Goal: Task Accomplishment & Management: Complete application form

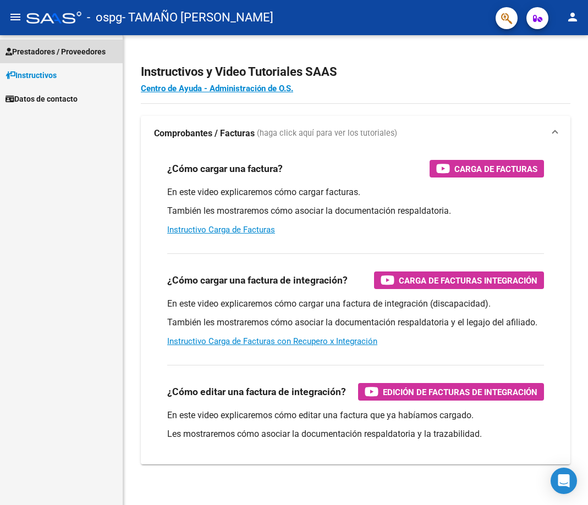
click at [86, 52] on span "Prestadores / Proveedores" at bounding box center [55, 52] width 100 height 12
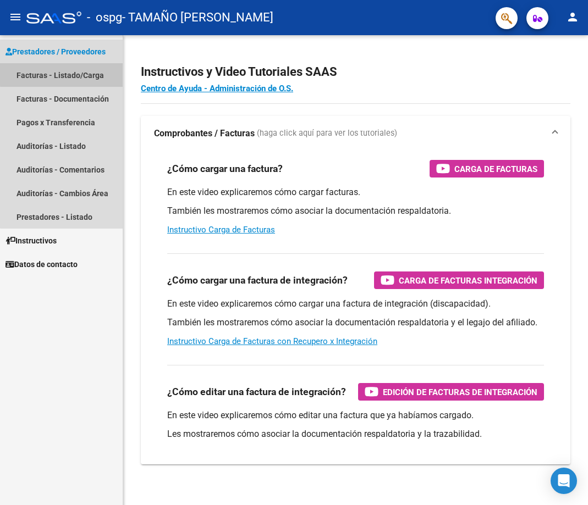
click at [74, 68] on link "Facturas - Listado/Carga" at bounding box center [61, 75] width 123 height 24
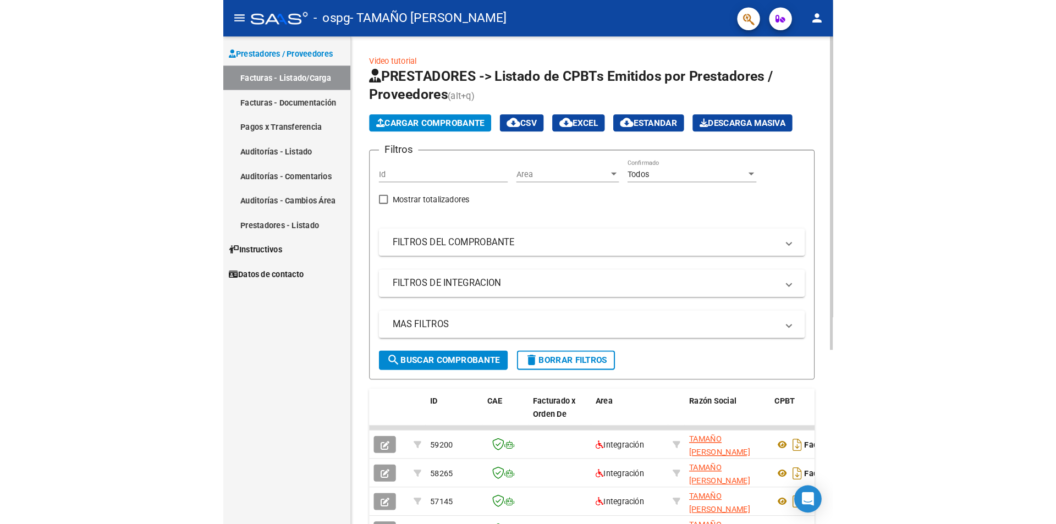
scroll to position [55, 0]
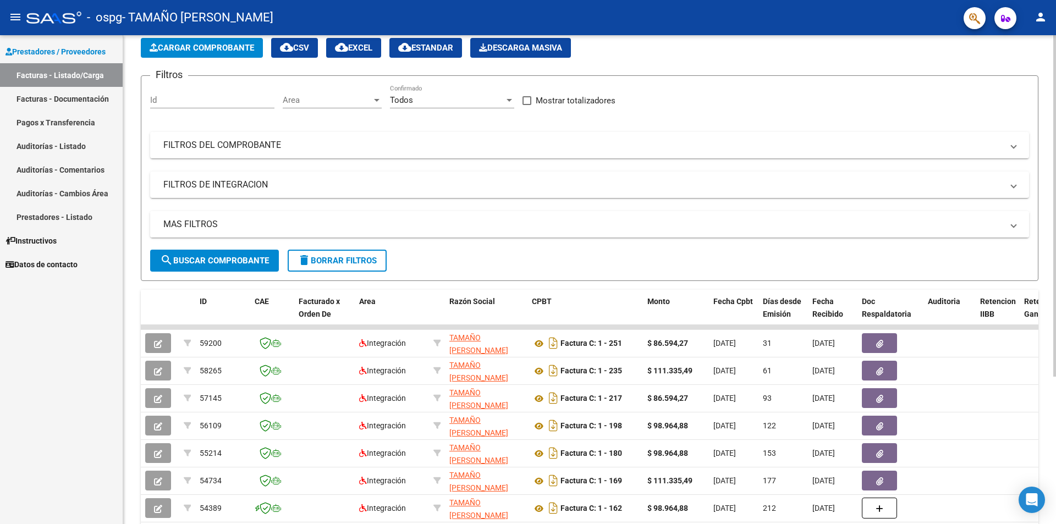
drag, startPoint x: 772, startPoint y: 241, endPoint x: 901, endPoint y: 234, distance: 128.9
drag, startPoint x: 542, startPoint y: 320, endPoint x: 713, endPoint y: 325, distance: 171.6
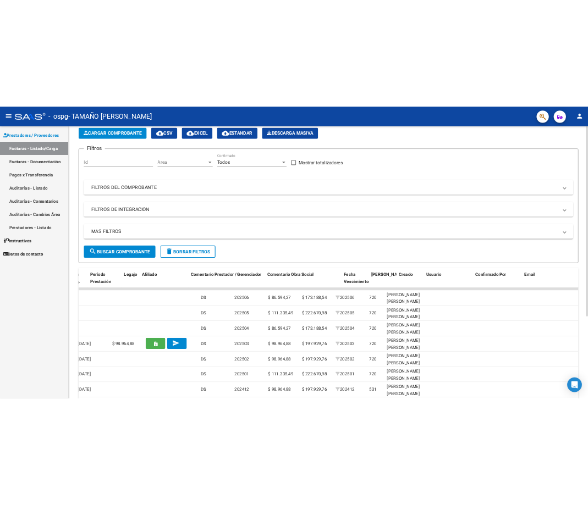
scroll to position [0, 0]
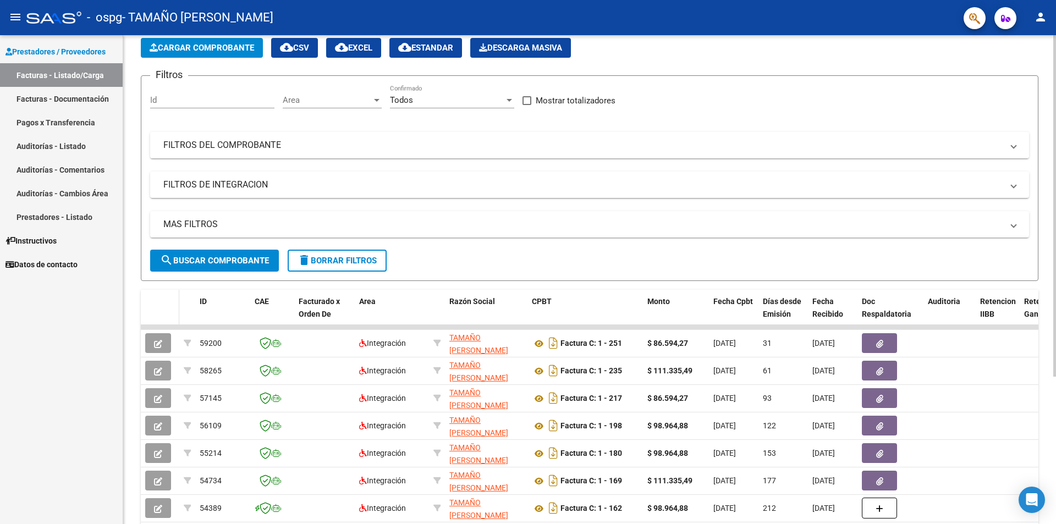
drag, startPoint x: 664, startPoint y: 335, endPoint x: 161, endPoint y: 310, distance: 503.7
click at [196, 52] on span "Cargar Comprobante" at bounding box center [202, 48] width 104 height 10
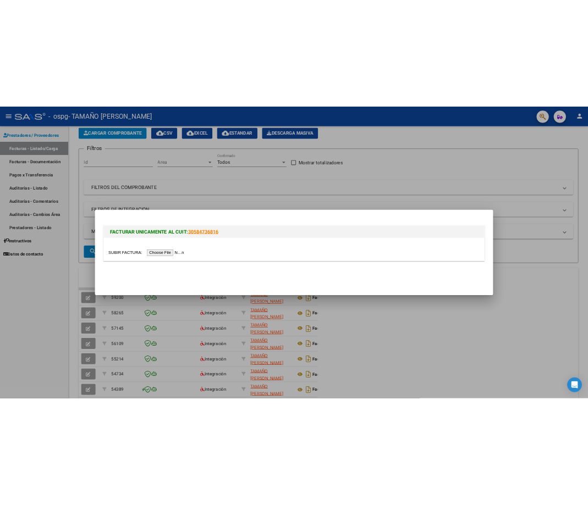
scroll to position [73, 0]
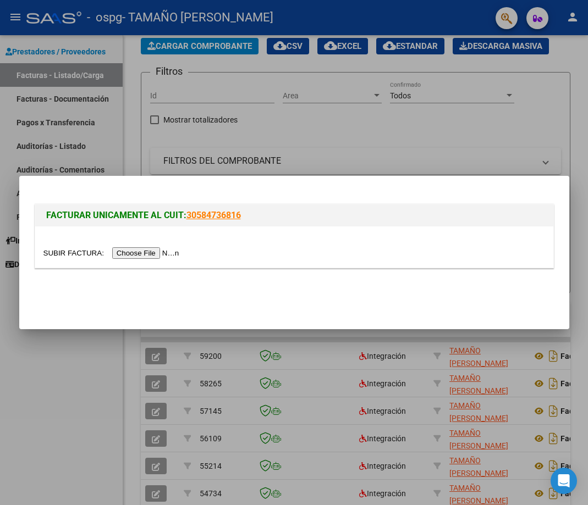
click at [160, 256] on input "file" at bounding box center [112, 253] width 139 height 12
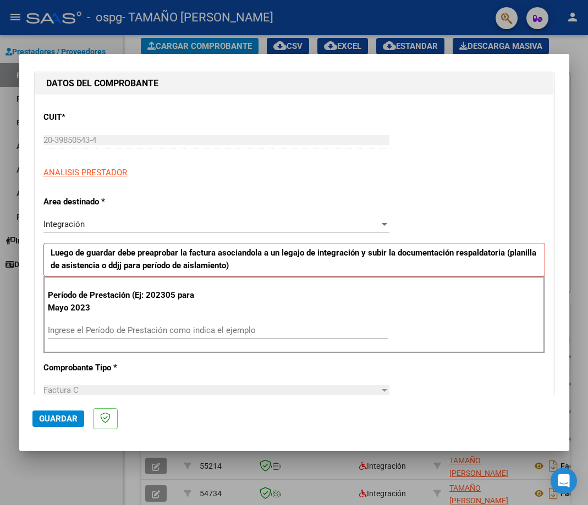
scroll to position [165, 0]
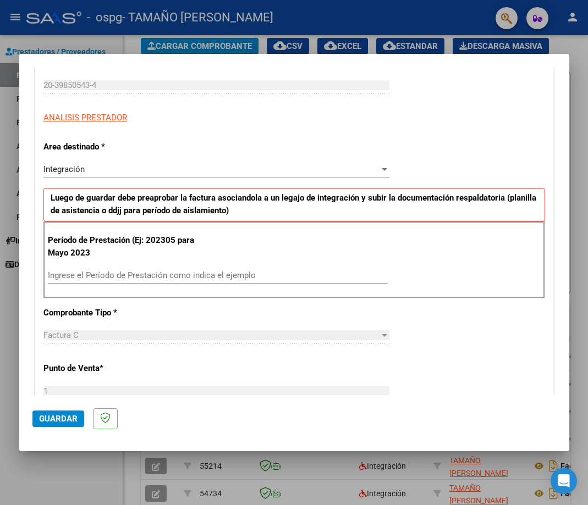
click at [154, 277] on input "Ingrese el Período de Prestación como indica el ejemplo" at bounding box center [218, 276] width 340 height 10
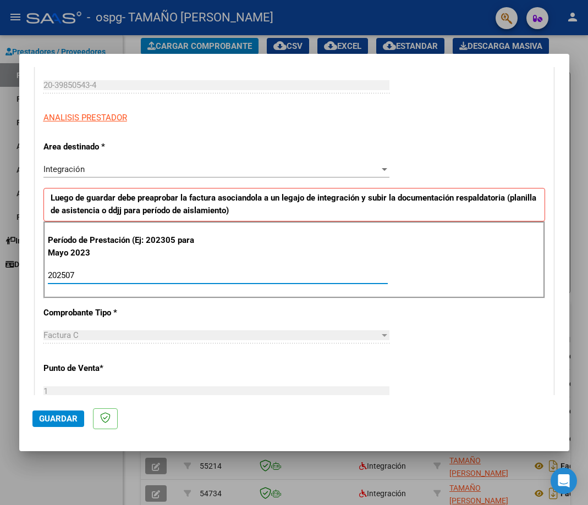
type input "202507"
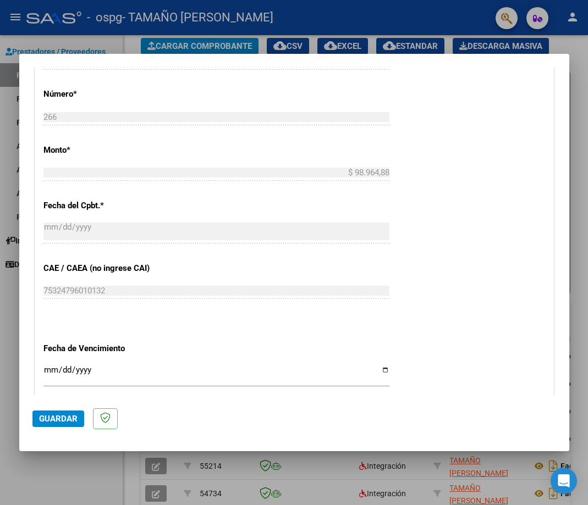
scroll to position [550, 0]
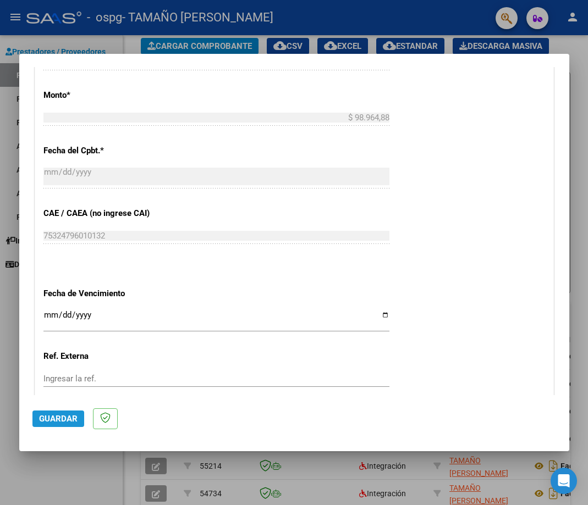
click at [64, 424] on span "Guardar" at bounding box center [58, 419] width 38 height 10
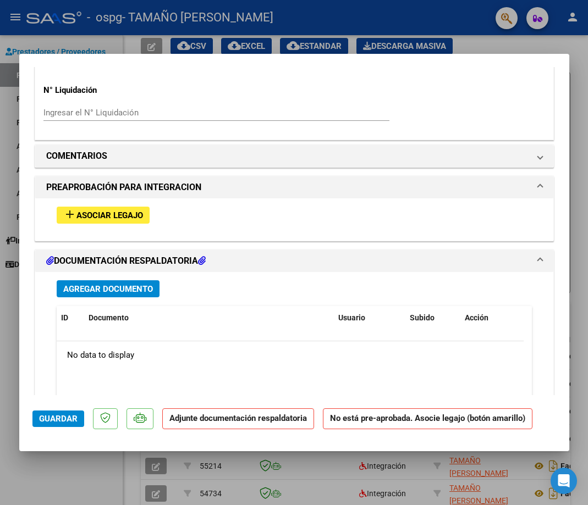
scroll to position [935, 0]
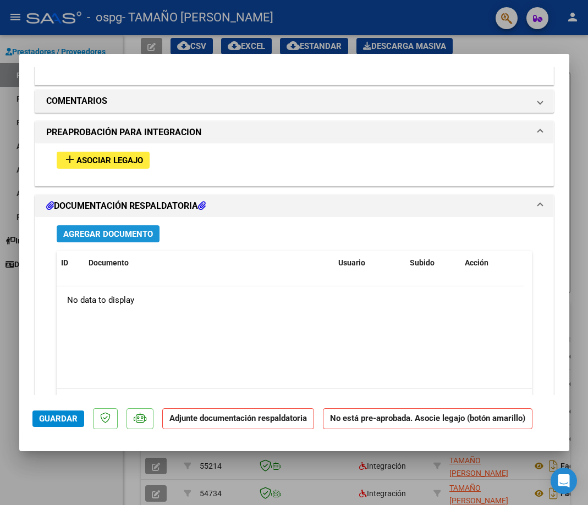
click at [133, 241] on button "Agregar Documento" at bounding box center [108, 233] width 103 height 17
click at [109, 158] on span "Asociar Legajo" at bounding box center [109, 161] width 67 height 10
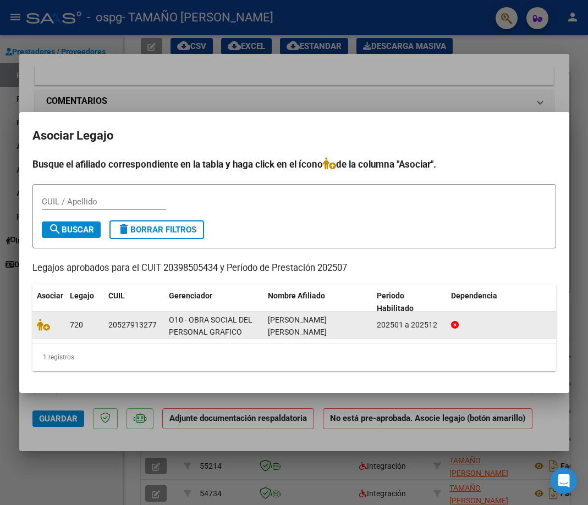
click at [41, 333] on datatable-body-cell at bounding box center [48, 325] width 33 height 27
click at [41, 329] on icon at bounding box center [43, 325] width 13 height 12
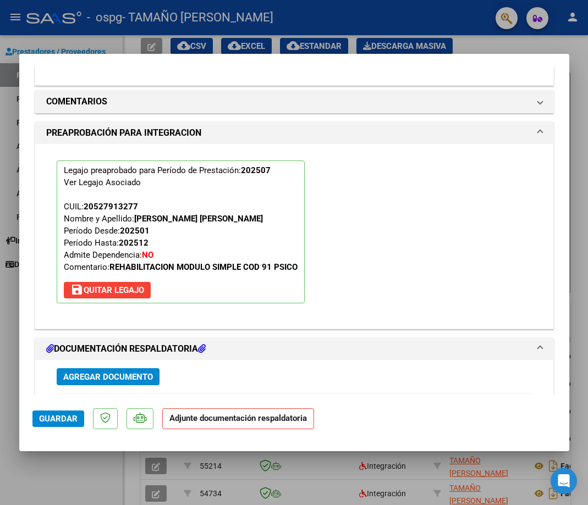
scroll to position [1073, 0]
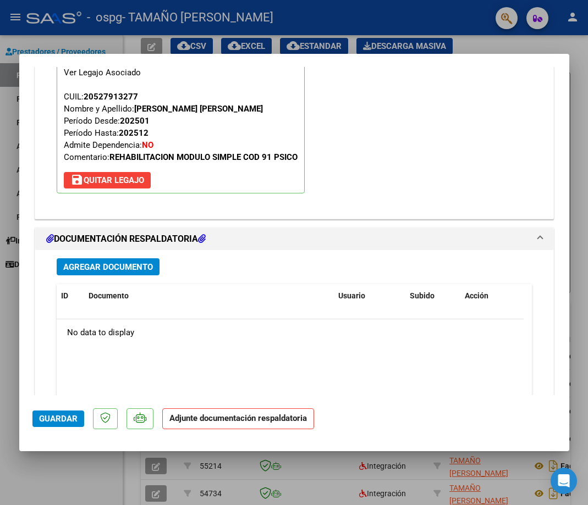
click at [116, 273] on button "Agregar Documento" at bounding box center [108, 266] width 103 height 17
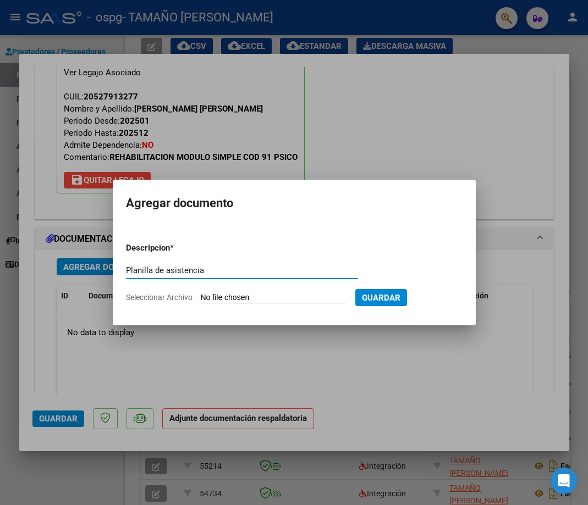
type input "Planilla de asistencia"
click at [254, 298] on input "Seleccionar Archivo" at bounding box center [274, 298] width 146 height 10
type input "C:\fakepath\ASISTENCIAS JULIO 25 - Ivan Ybañez - Victor Tamaño.pdf"
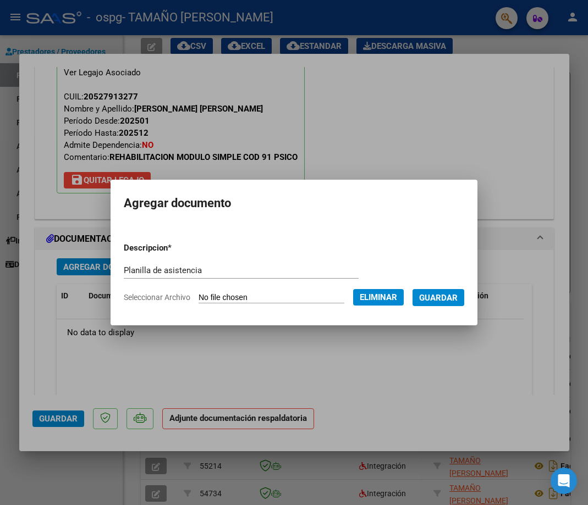
click at [443, 300] on span "Guardar" at bounding box center [438, 298] width 38 height 10
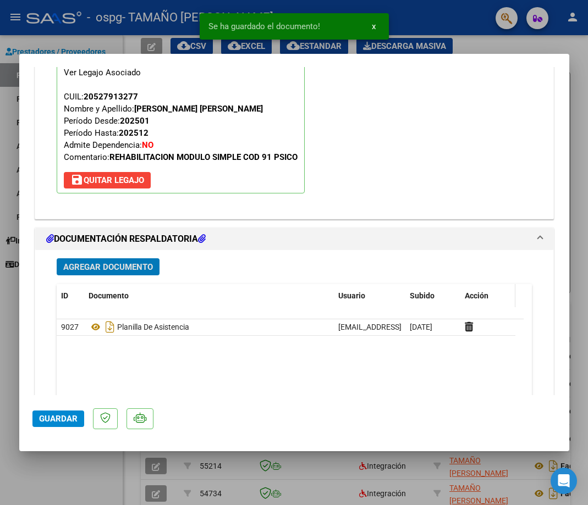
scroll to position [1128, 0]
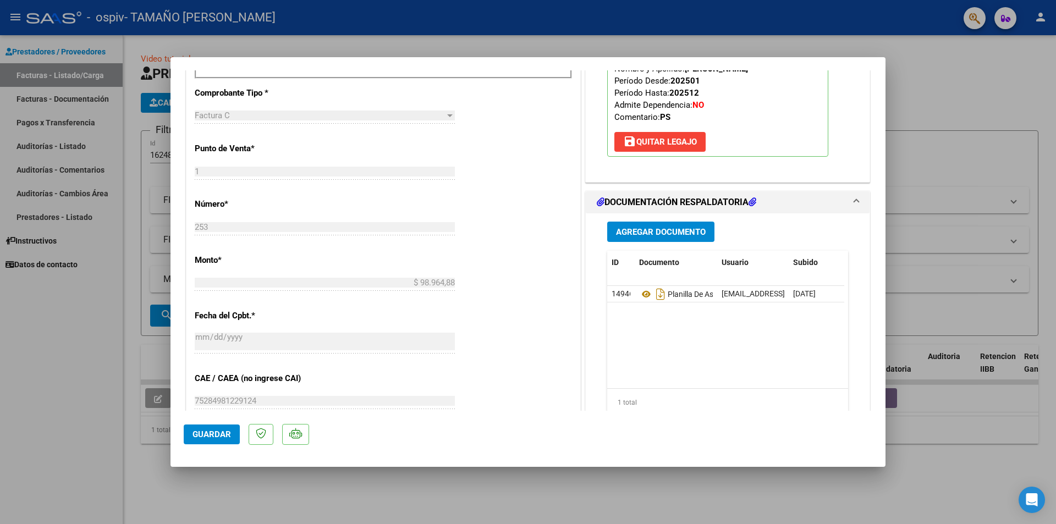
scroll to position [495, 0]
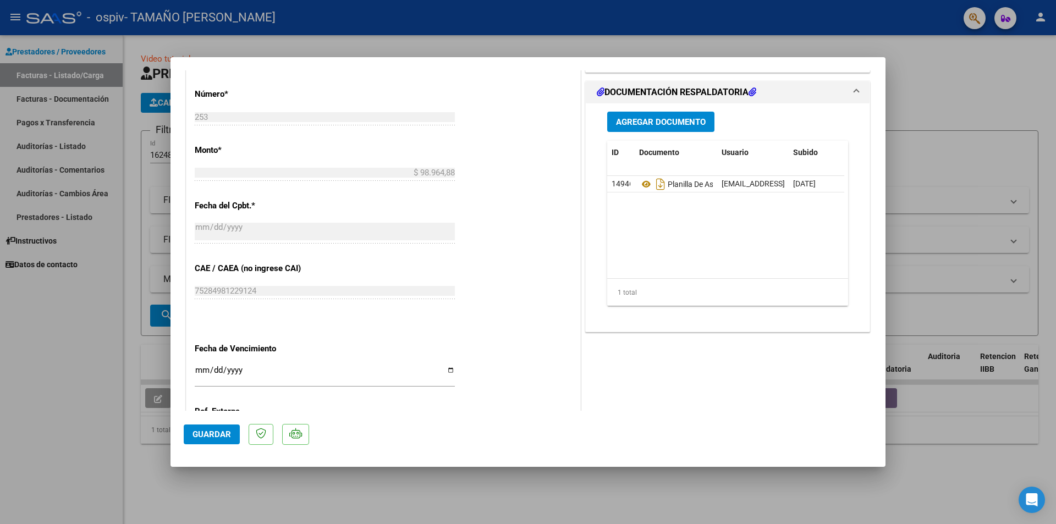
click at [221, 424] on mat-dialog-actions "Guardar" at bounding box center [528, 432] width 688 height 43
click at [221, 432] on span "Guardar" at bounding box center [211, 434] width 38 height 10
type input "$ 0,00"
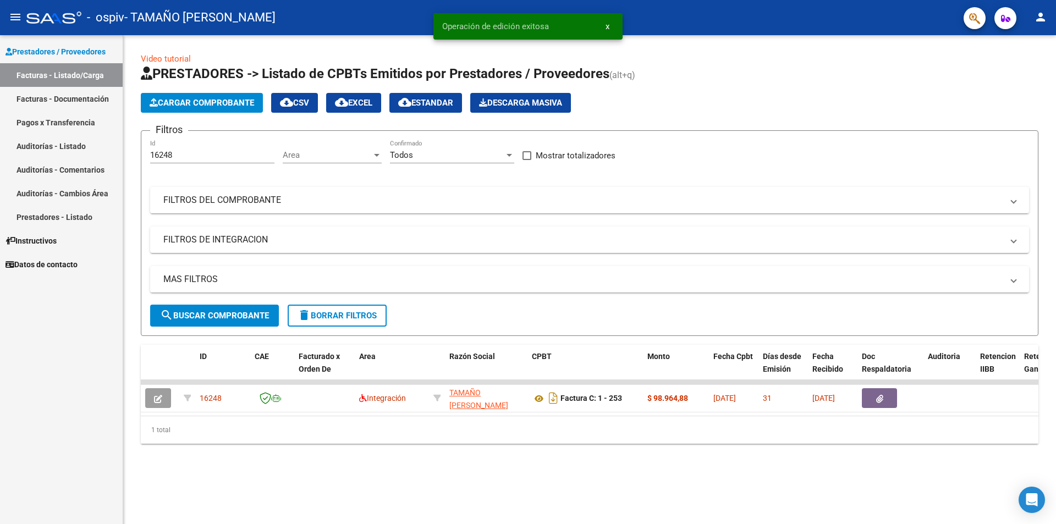
drag, startPoint x: 452, startPoint y: 424, endPoint x: 482, endPoint y: 424, distance: 30.2
click at [482, 424] on div "1 total" at bounding box center [589, 429] width 897 height 27
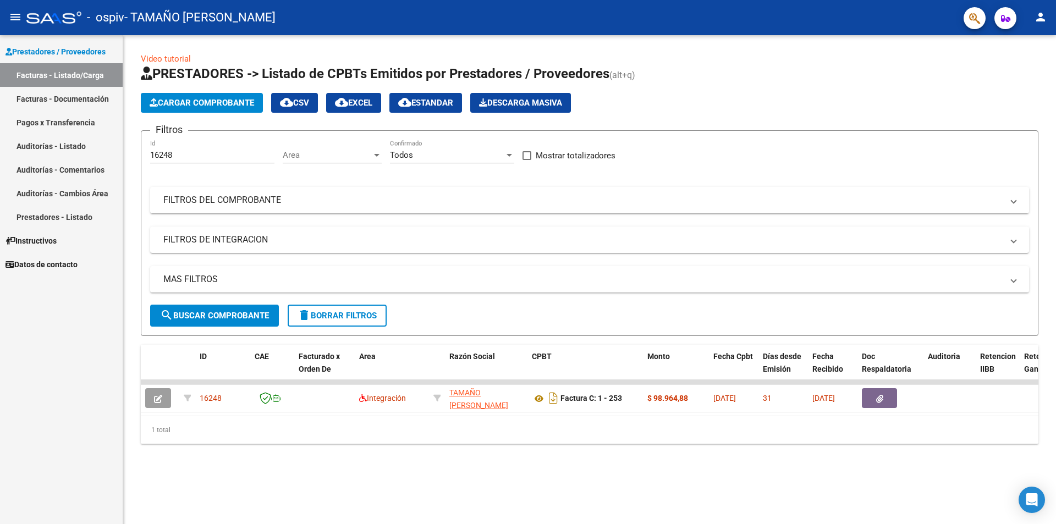
click at [81, 69] on link "Facturas - Listado/Carga" at bounding box center [61, 75] width 123 height 24
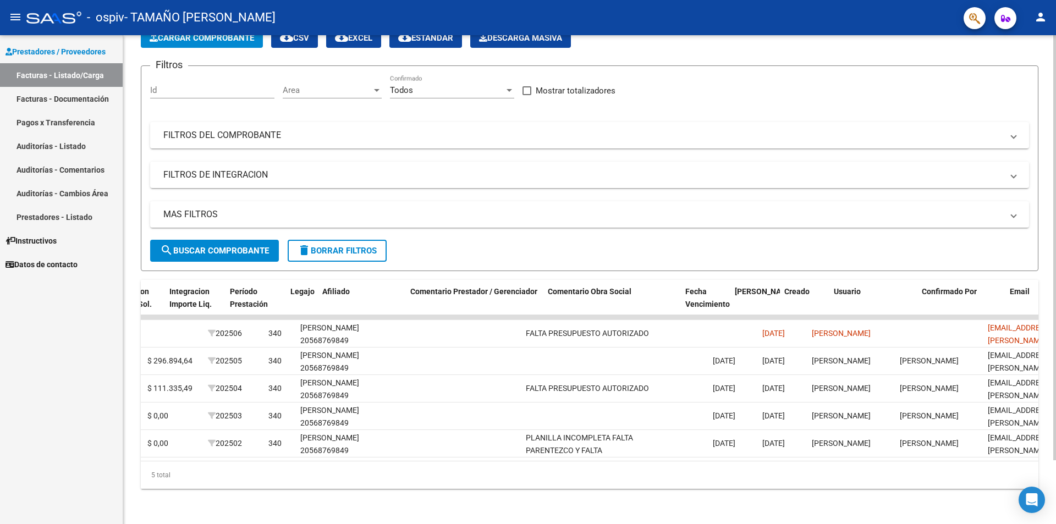
scroll to position [0, 1421]
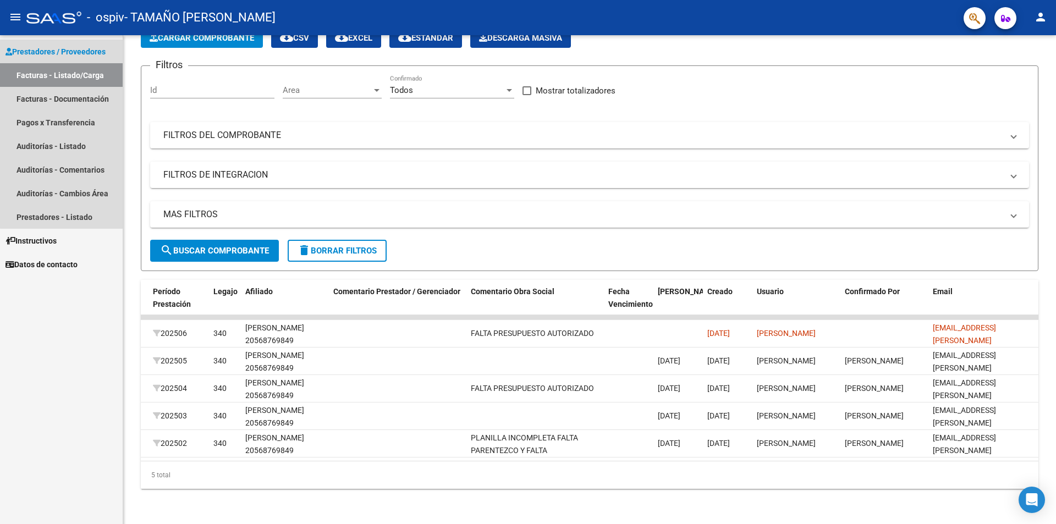
click at [63, 49] on span "Prestadores / Proveedores" at bounding box center [55, 52] width 100 height 12
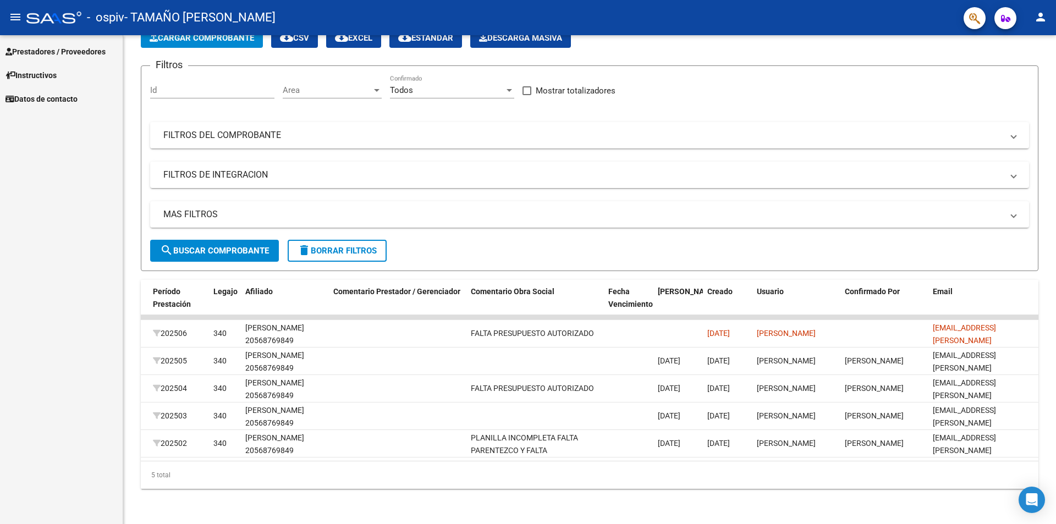
click at [80, 58] on link "Prestadores / Proveedores" at bounding box center [61, 52] width 123 height 24
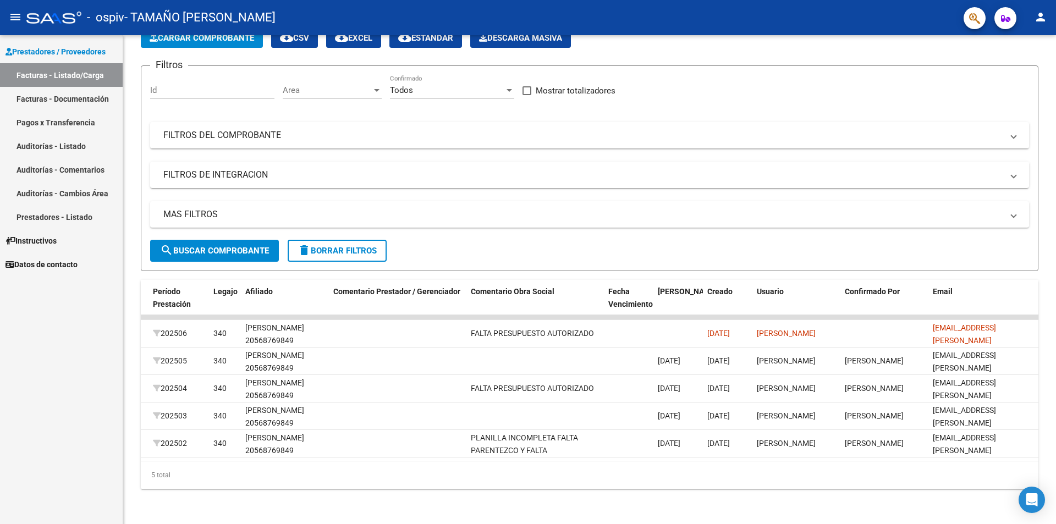
click at [89, 75] on link "Facturas - Listado/Carga" at bounding box center [61, 75] width 123 height 24
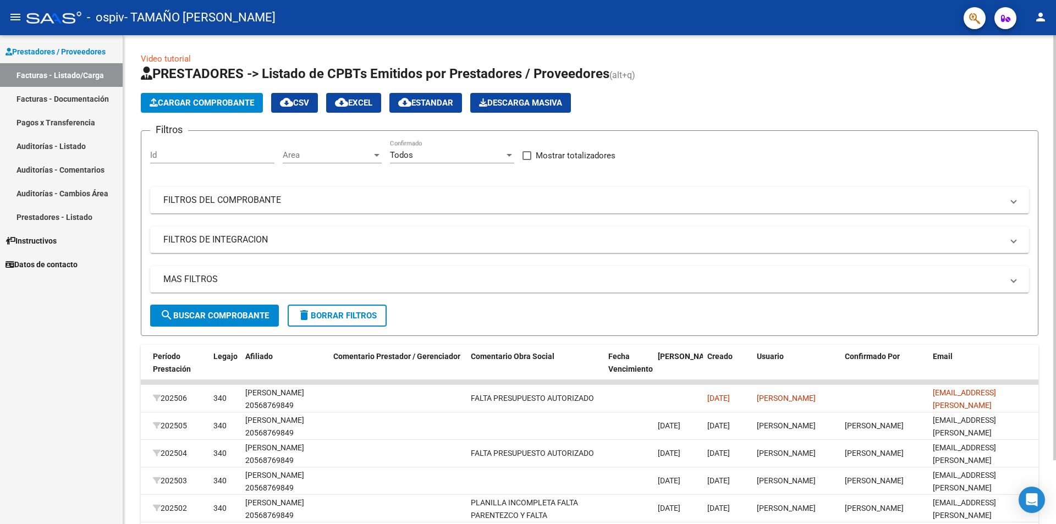
click at [197, 104] on span "Cargar Comprobante" at bounding box center [202, 103] width 104 height 10
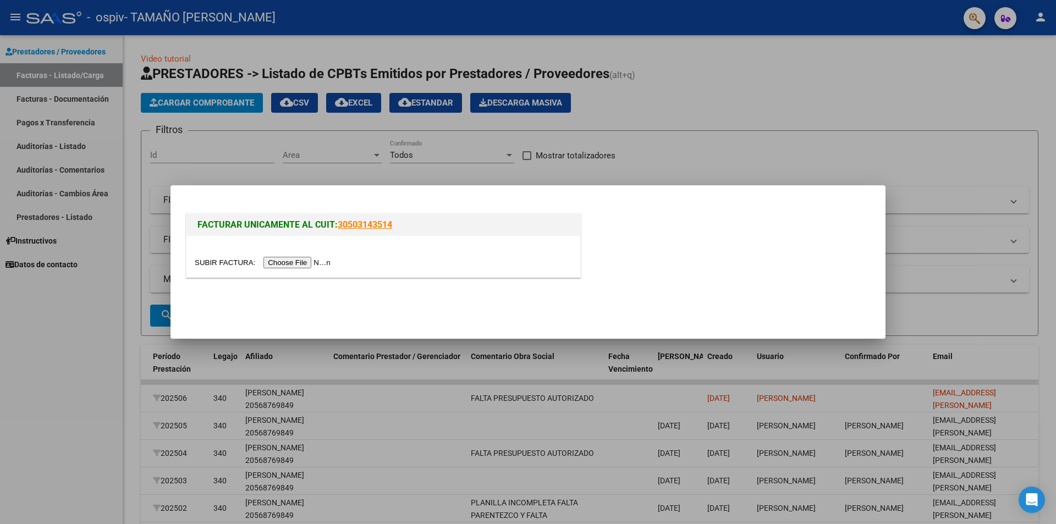
click at [313, 258] on input "file" at bounding box center [264, 263] width 139 height 12
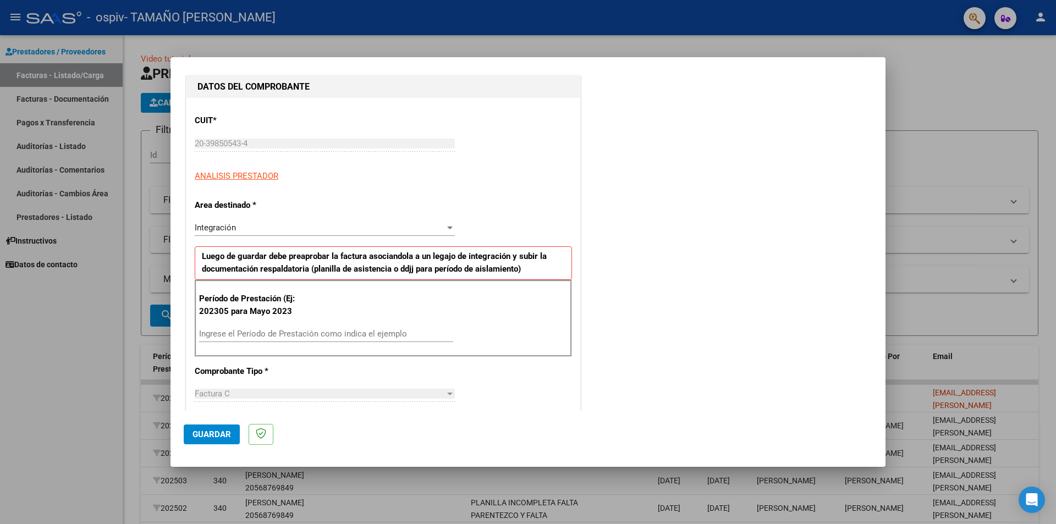
scroll to position [275, 0]
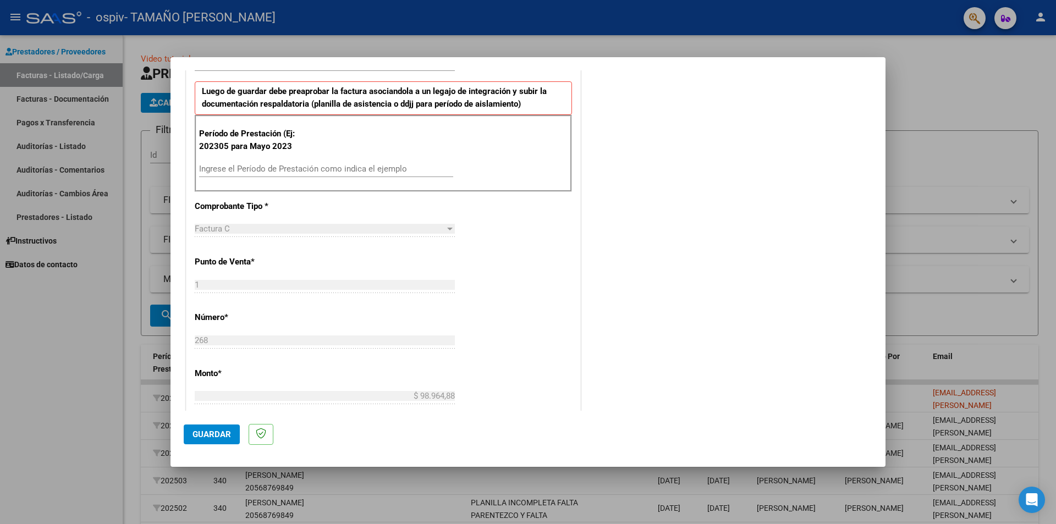
click at [304, 171] on input "Ingrese el Período de Prestación como indica el ejemplo" at bounding box center [326, 169] width 254 height 10
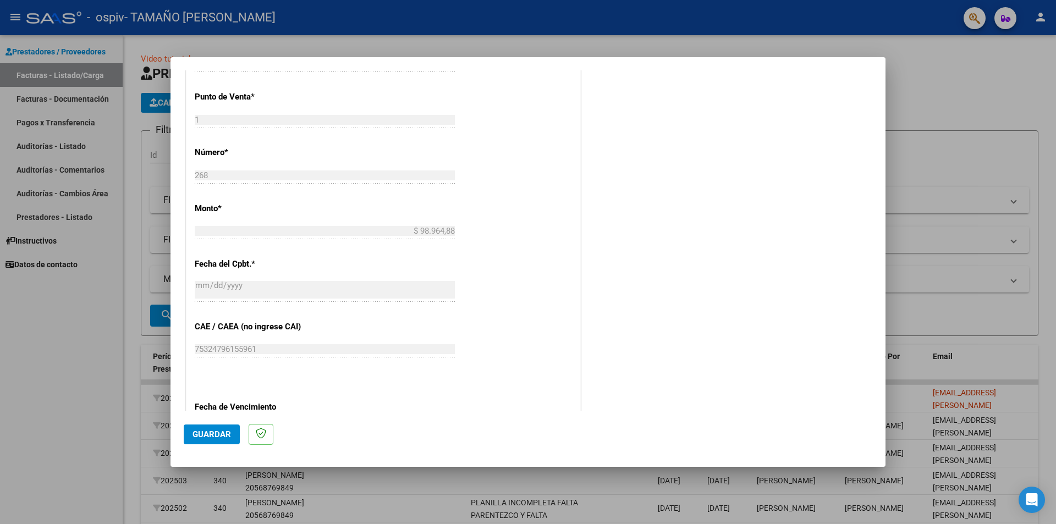
type input "202507"
click at [217, 446] on mat-dialog-actions "Guardar" at bounding box center [528, 432] width 688 height 43
click at [216, 430] on span "Guardar" at bounding box center [211, 434] width 38 height 10
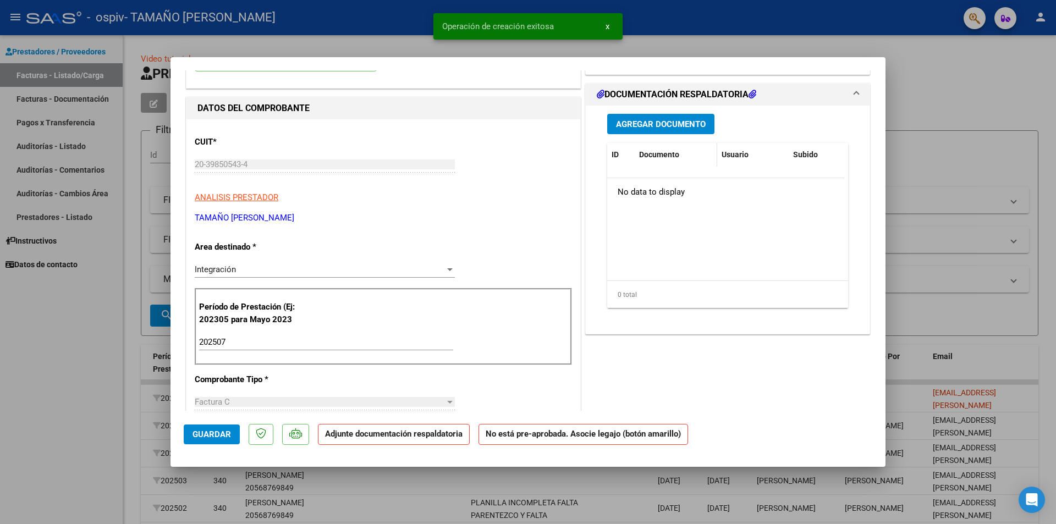
scroll to position [0, 0]
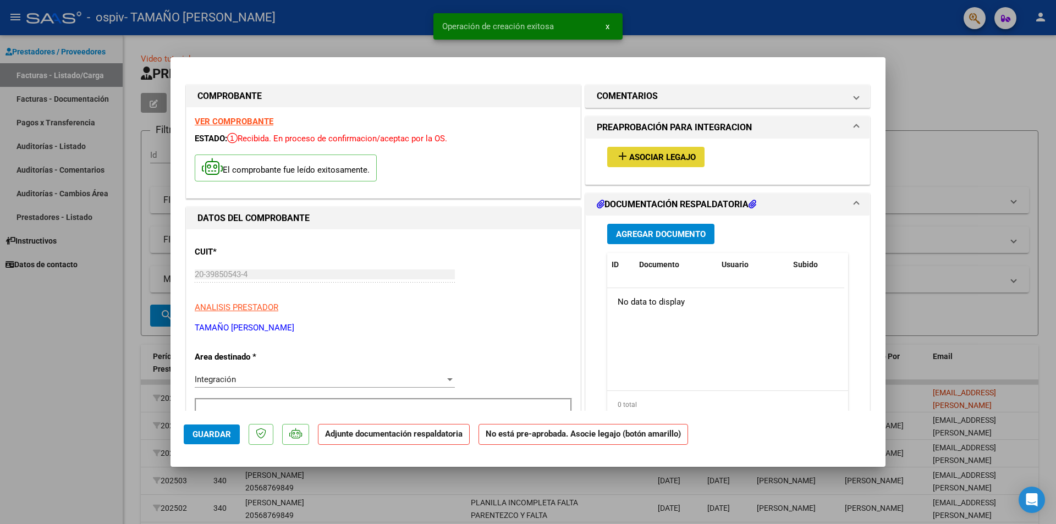
click at [664, 157] on span "Asociar Legajo" at bounding box center [662, 157] width 67 height 10
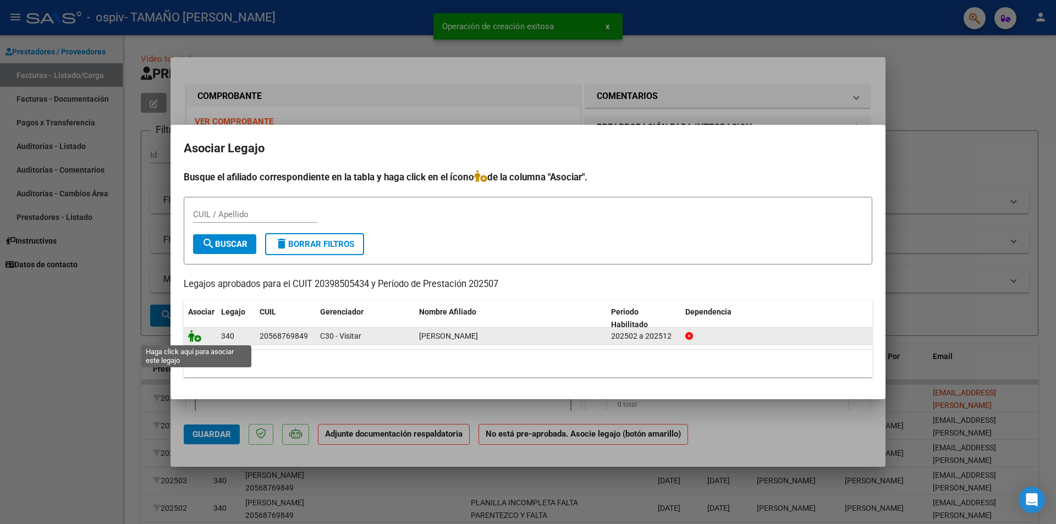
click at [193, 335] on icon at bounding box center [194, 336] width 13 height 12
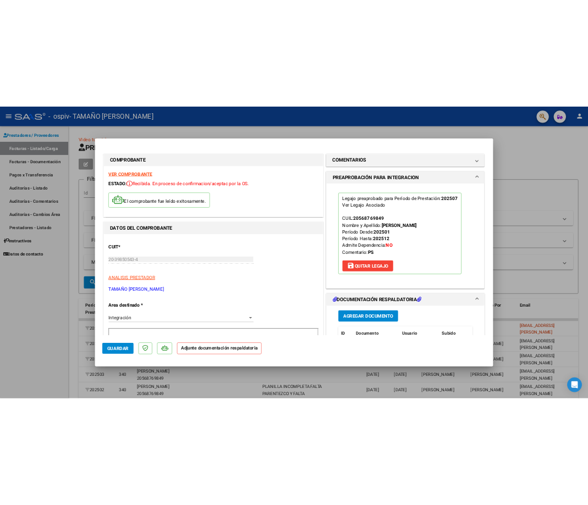
scroll to position [55, 0]
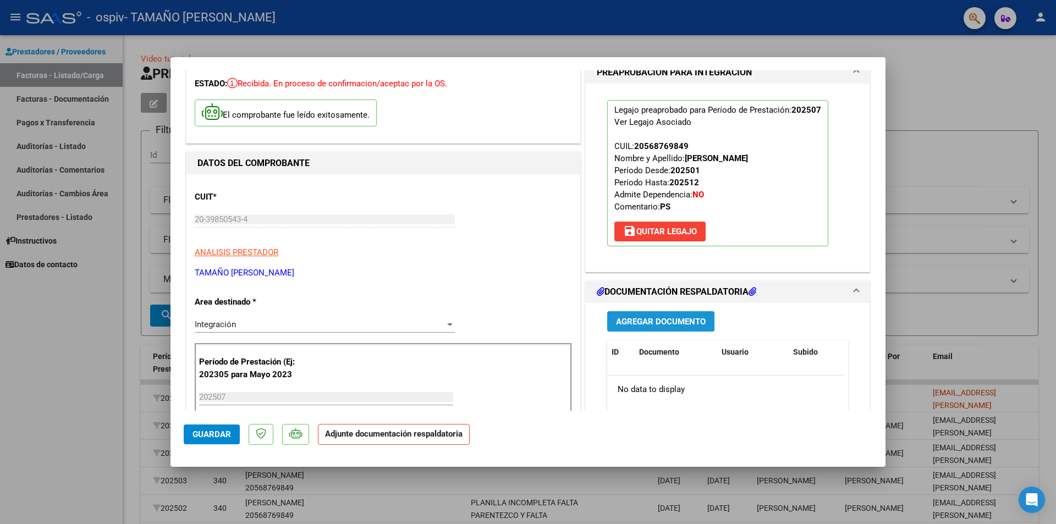
click at [677, 325] on span "Agregar Documento" at bounding box center [661, 322] width 90 height 10
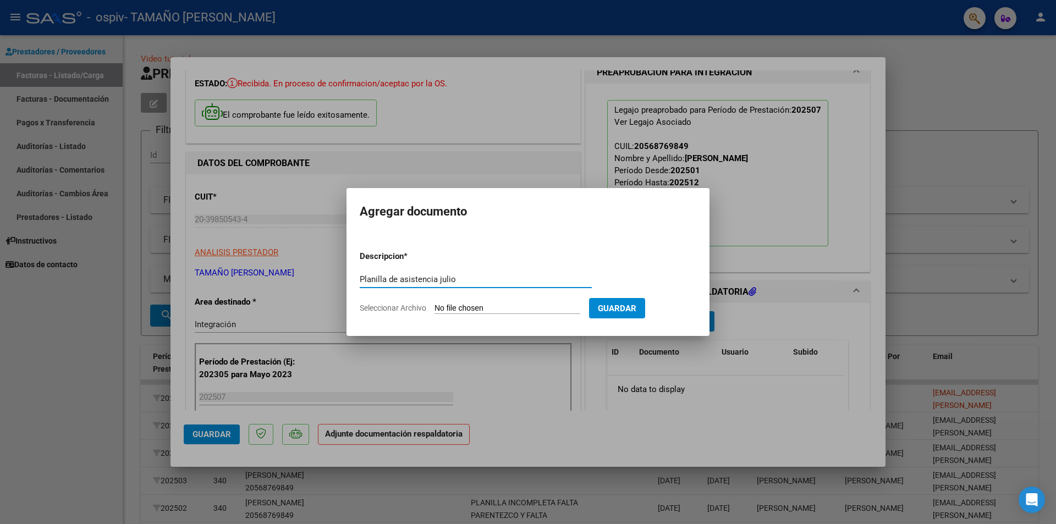
type input "Planilla de asistencia julio"
click at [510, 306] on input "Seleccionar Archivo" at bounding box center [507, 308] width 146 height 10
type input "C:\fakepath\ASIST [PERSON_NAME].pdf"
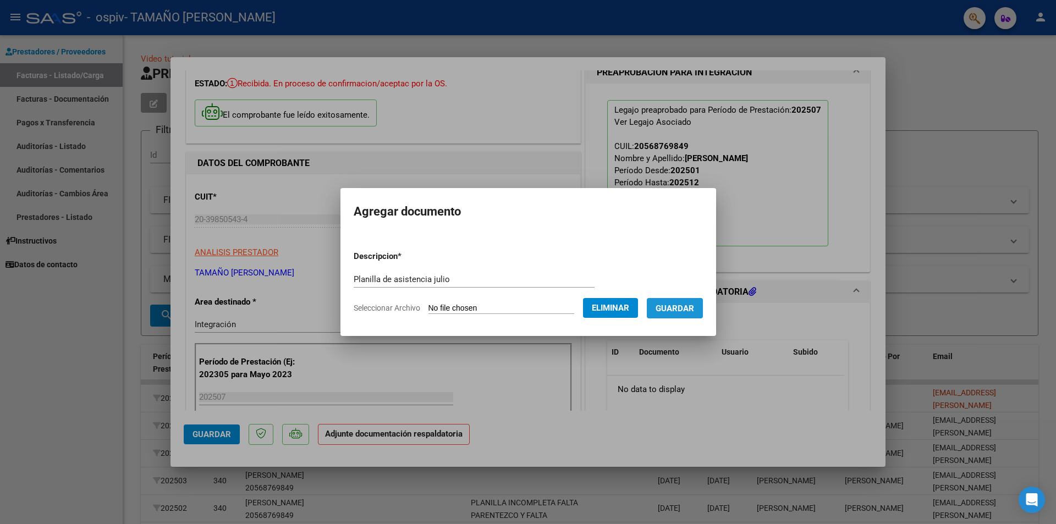
click at [691, 316] on button "Guardar" at bounding box center [675, 308] width 56 height 20
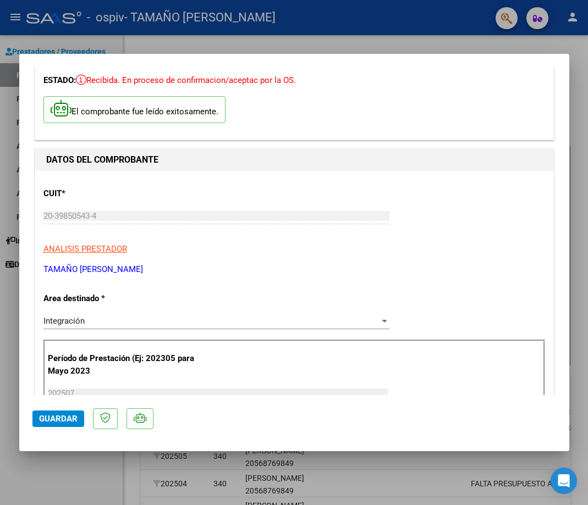
click at [76, 452] on div at bounding box center [294, 252] width 588 height 505
type input "$ 0,00"
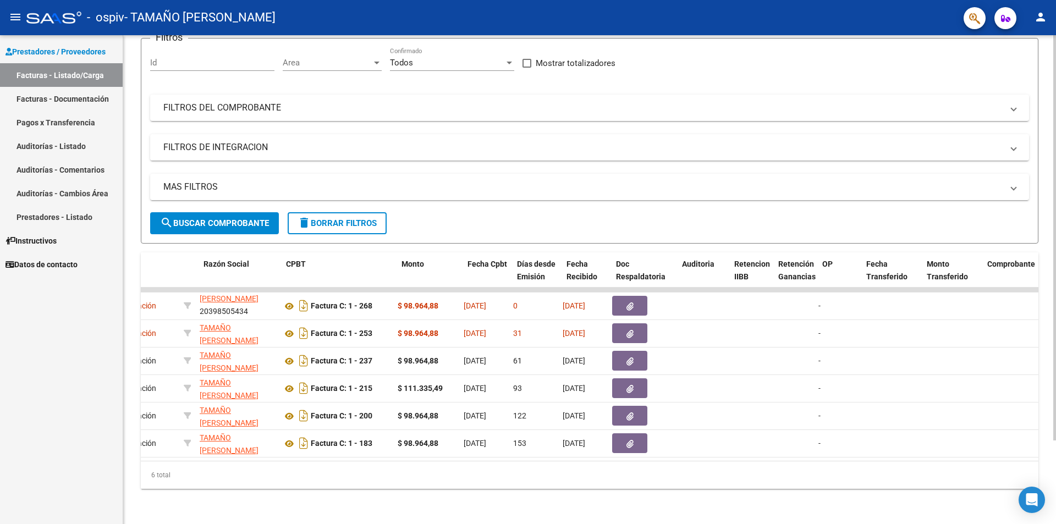
scroll to position [0, 246]
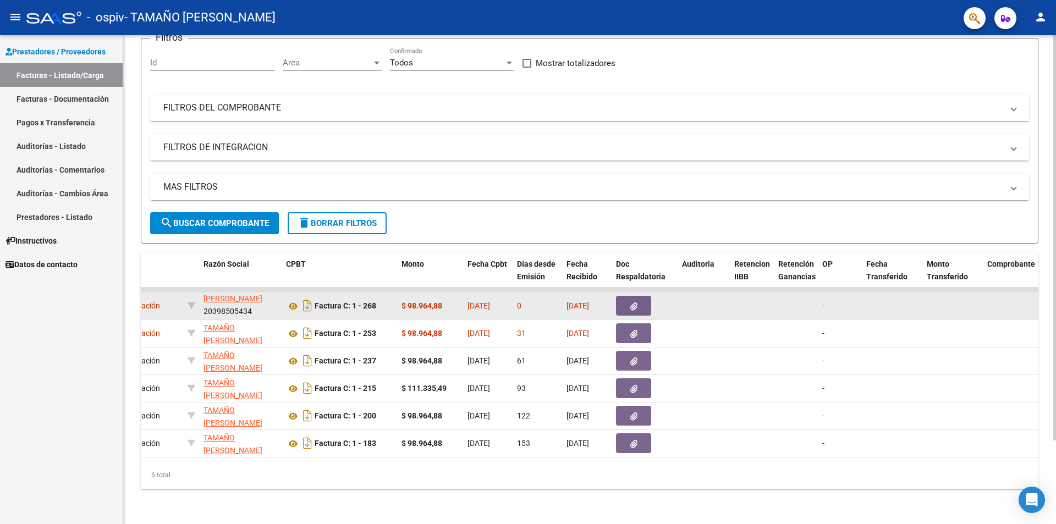
click at [637, 302] on icon "button" at bounding box center [633, 306] width 7 height 8
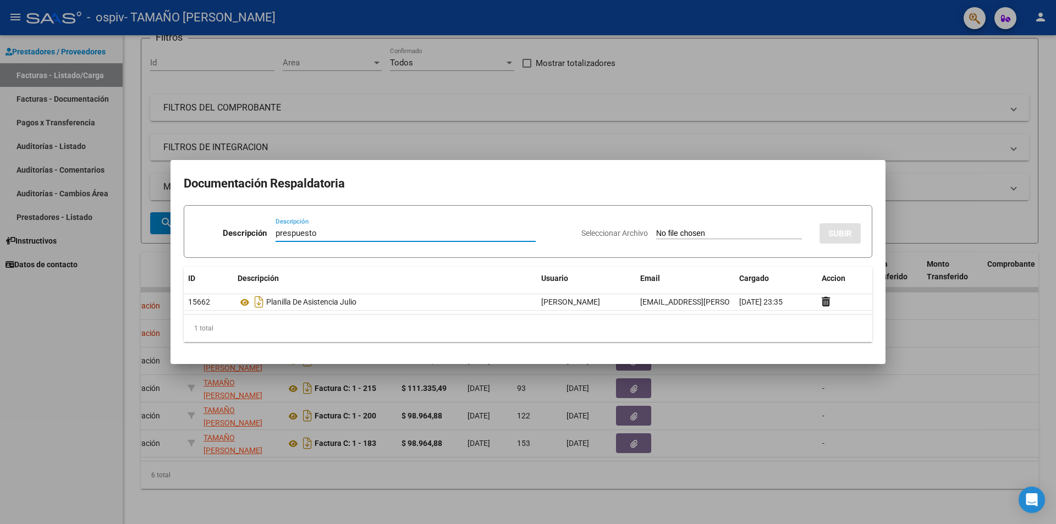
type input "prespuesto"
click at [660, 235] on input "Seleccionar Archivo" at bounding box center [729, 234] width 146 height 10
type input "C:\fakepath\[PERSON_NAME] PRESUPUESTO 2025.pdf"
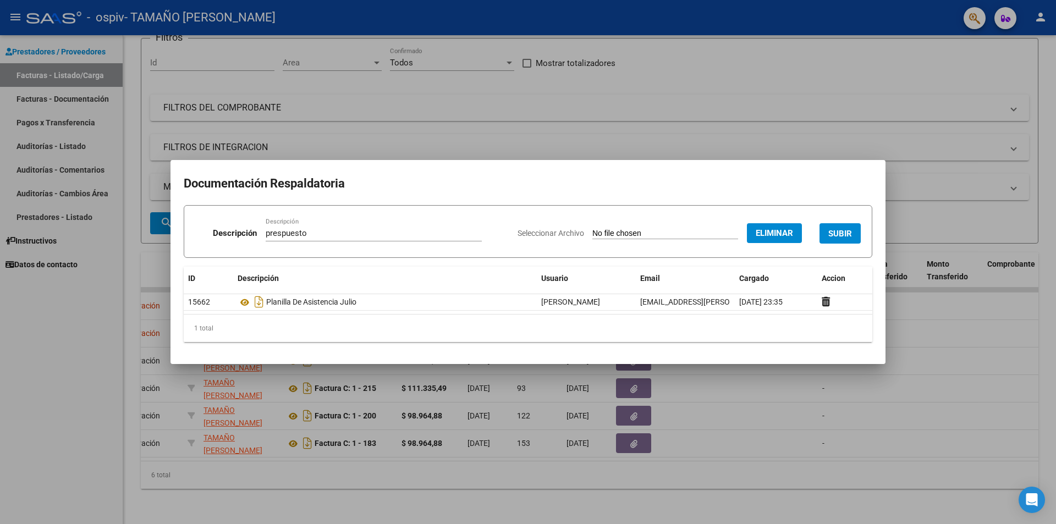
click at [841, 239] on button "SUBIR" at bounding box center [839, 233] width 41 height 20
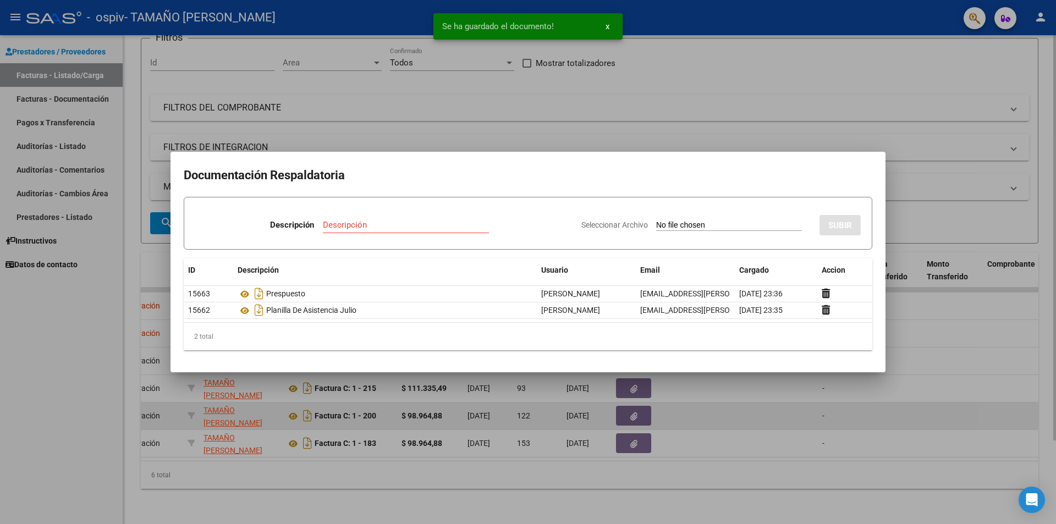
click at [607, 398] on div at bounding box center [528, 262] width 1056 height 524
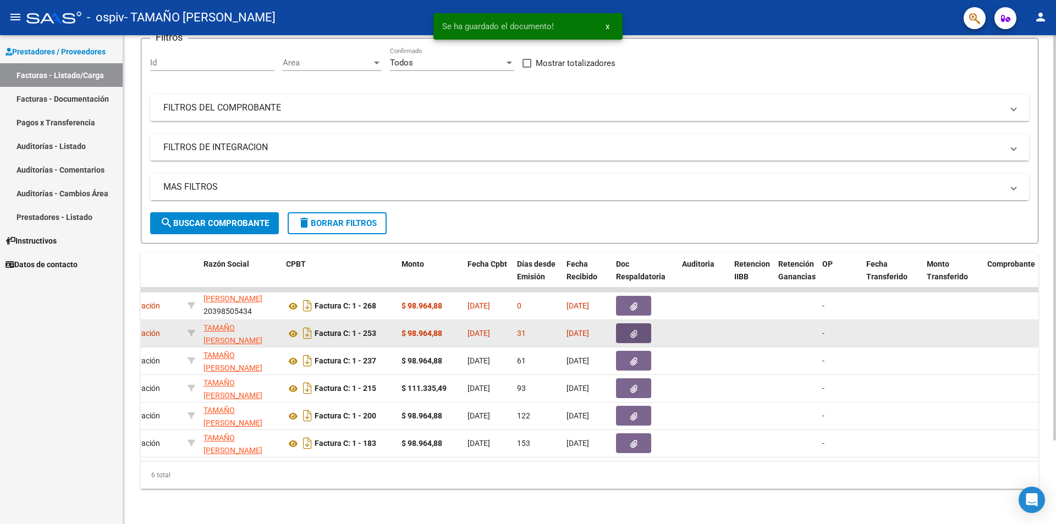
click at [639, 329] on button "button" at bounding box center [633, 333] width 35 height 20
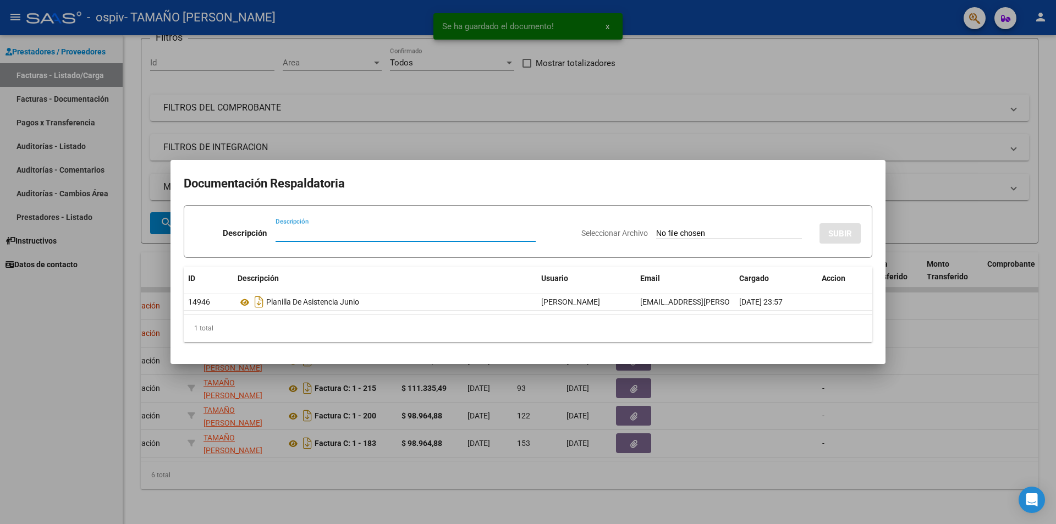
click at [662, 225] on div "Seleccionar Archivo SUBIR" at bounding box center [720, 231] width 279 height 34
click at [667, 236] on input "Seleccionar Archivo" at bounding box center [729, 234] width 146 height 10
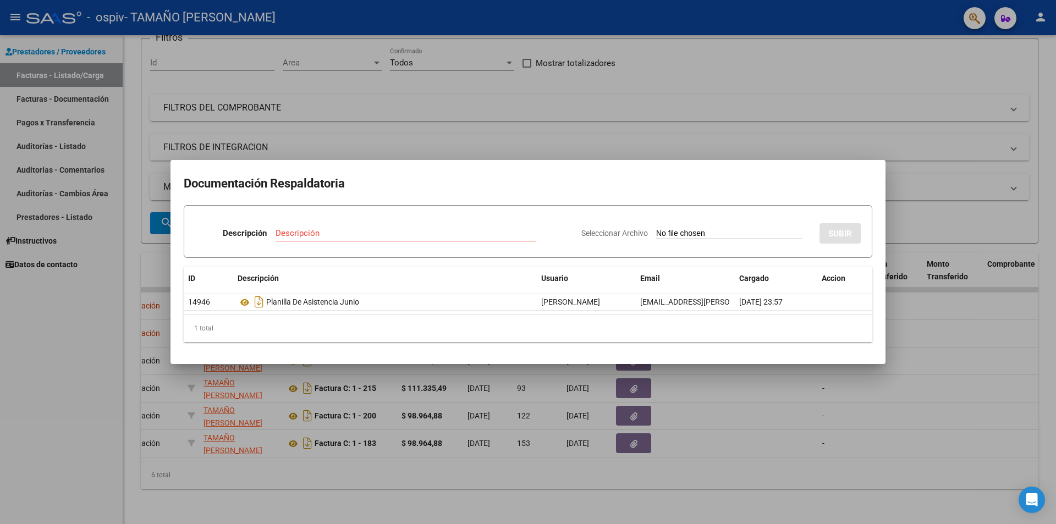
type input "C:\fakepath\[PERSON_NAME] PRESUPUESTO 2025.pdf"
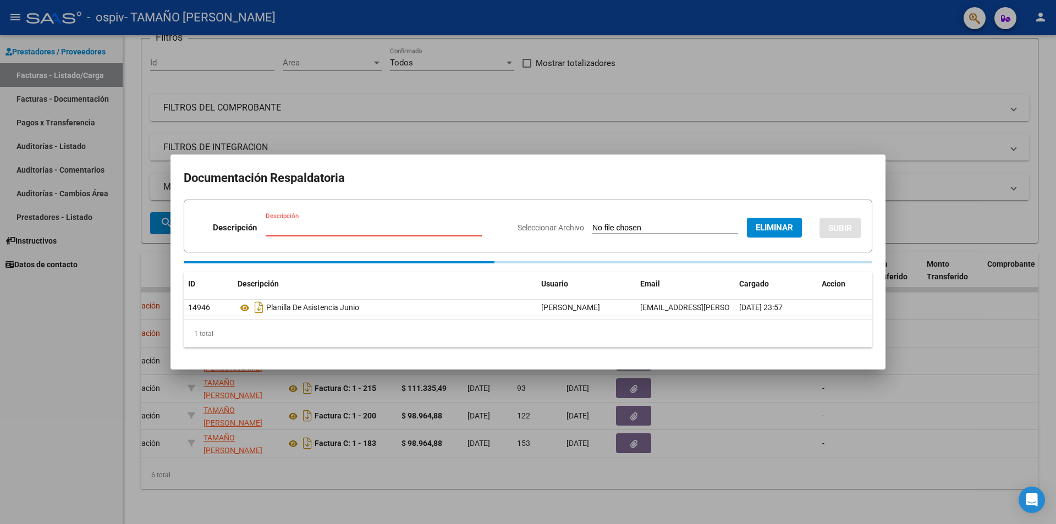
click at [362, 227] on input "Descripción" at bounding box center [374, 228] width 216 height 10
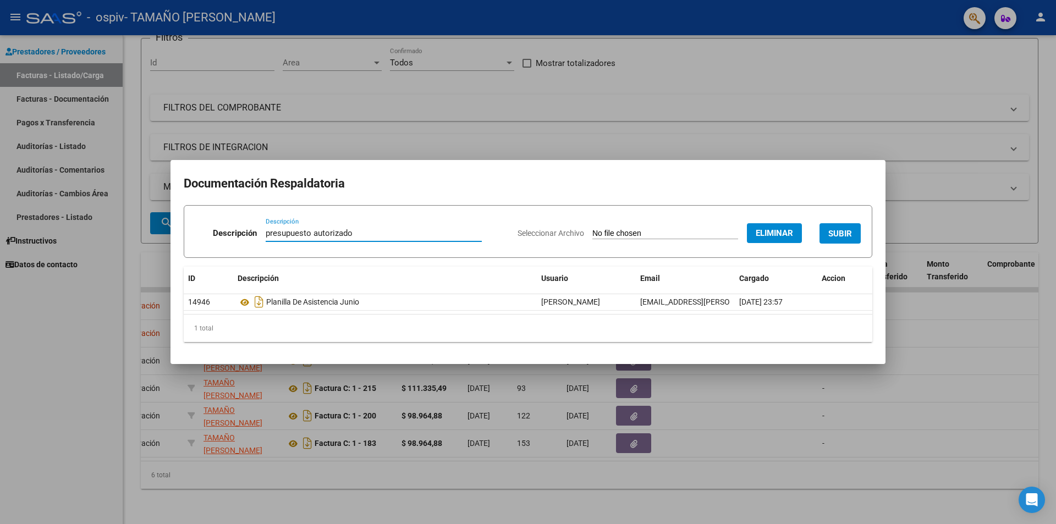
type input "presupuesto autorizado"
click at [835, 224] on button "SUBIR" at bounding box center [839, 233] width 41 height 20
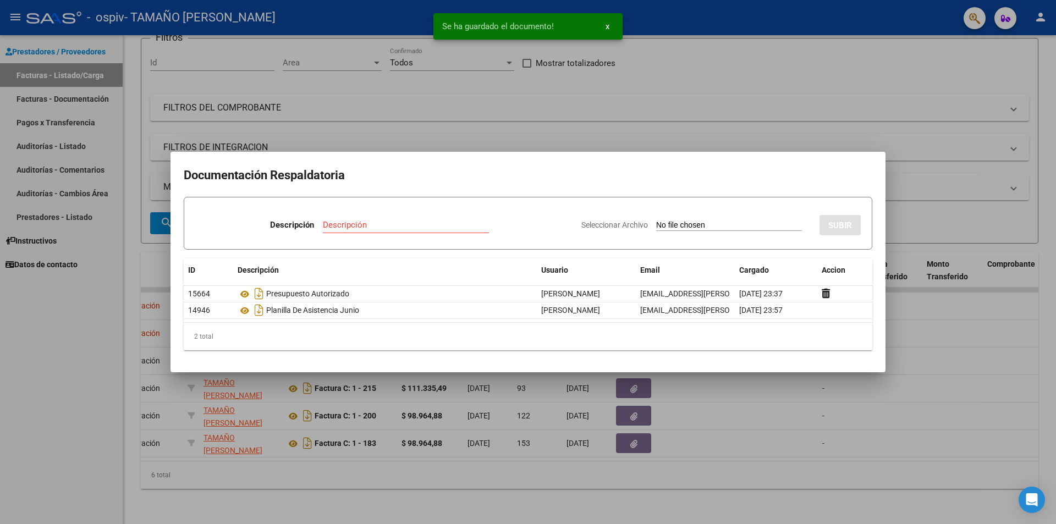
click at [989, 101] on div at bounding box center [528, 262] width 1056 height 524
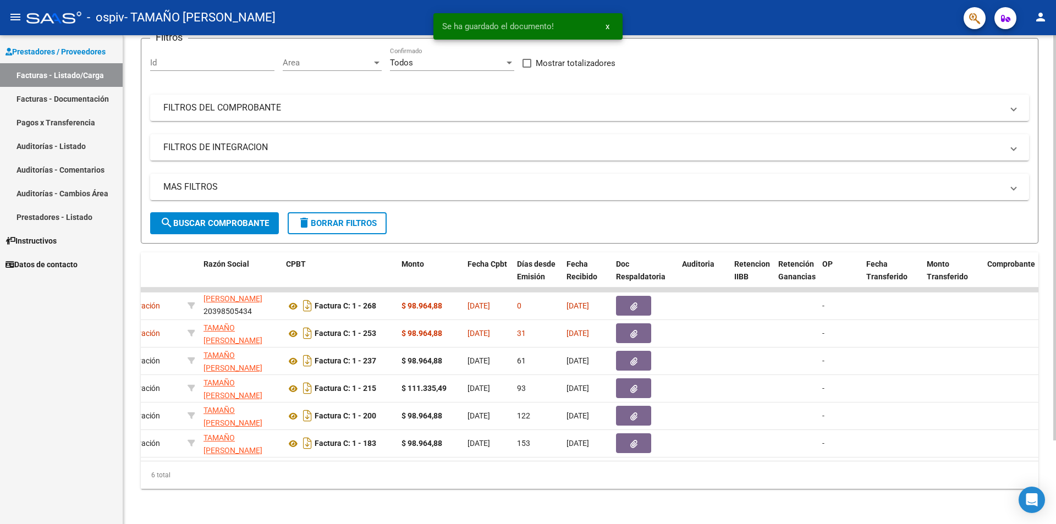
drag, startPoint x: 564, startPoint y: 462, endPoint x: 568, endPoint y: 457, distance: 5.8
click at [567, 459] on div "ID CAE Facturado x Orden De Area Razón Social CPBT Monto Fecha Cpbt Días desde …" at bounding box center [589, 370] width 897 height 236
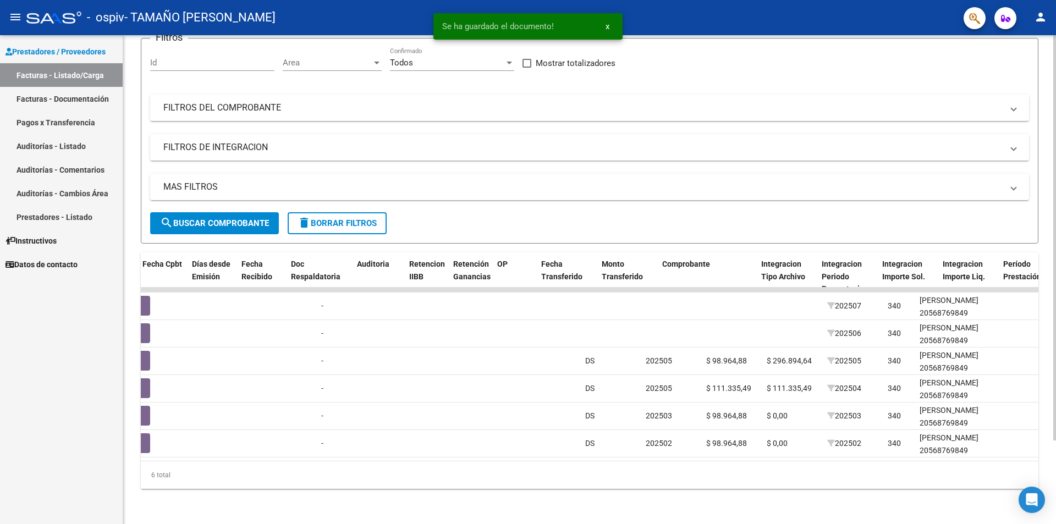
scroll to position [0, 0]
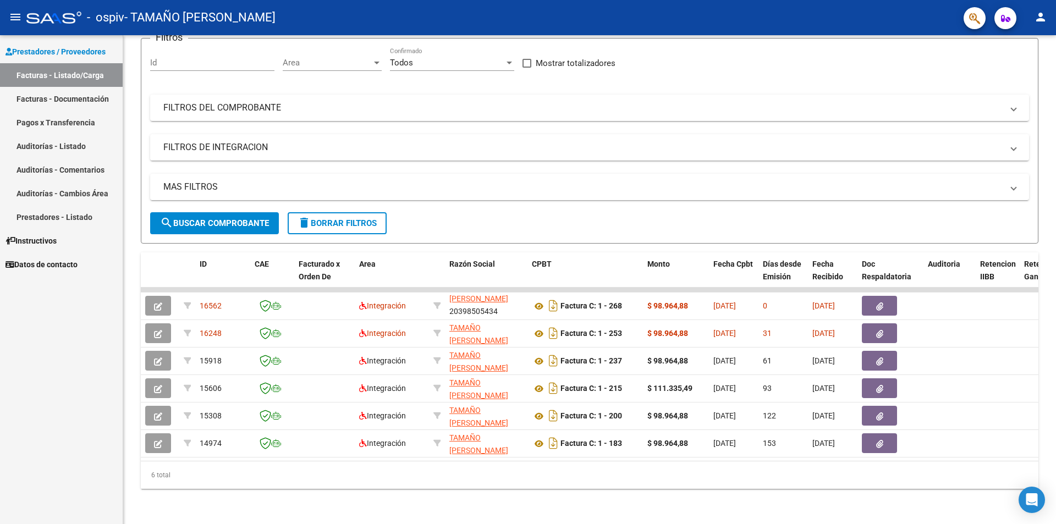
click at [1033, 21] on button "person" at bounding box center [1040, 18] width 22 height 22
click at [1011, 81] on button "exit_to_app Salir" at bounding box center [1017, 72] width 67 height 26
